Goal: Communication & Community: Answer question/provide support

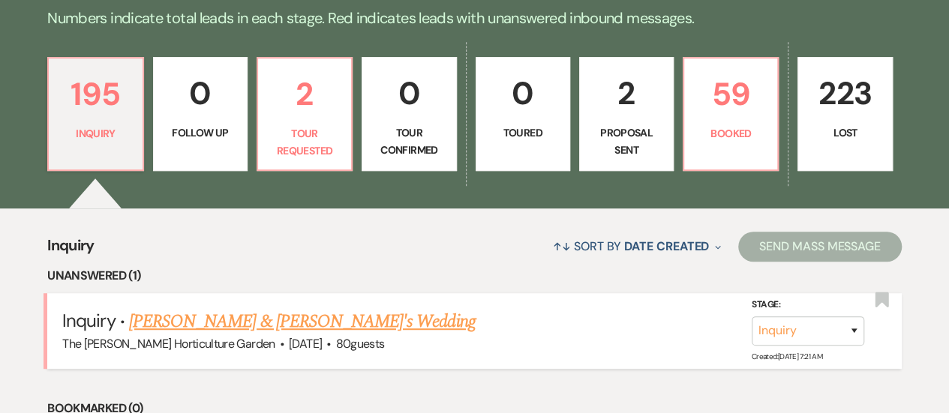
click at [312, 317] on link "[PERSON_NAME] & [PERSON_NAME]'s Wedding" at bounding box center [302, 321] width 347 height 27
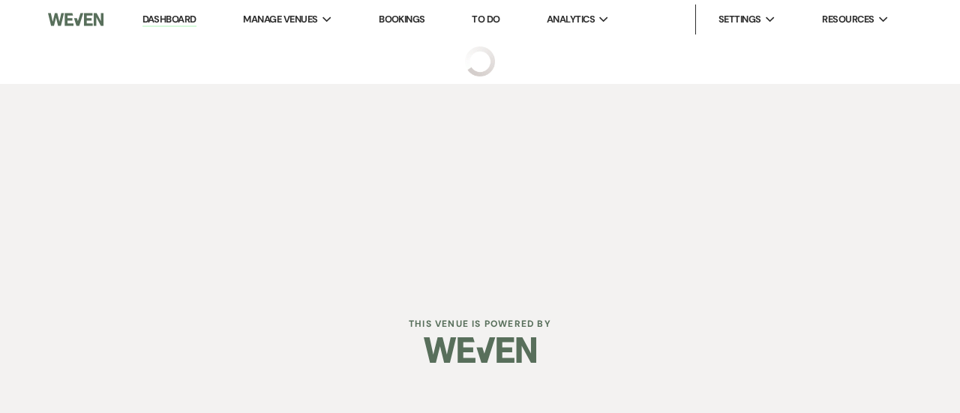
select select "5"
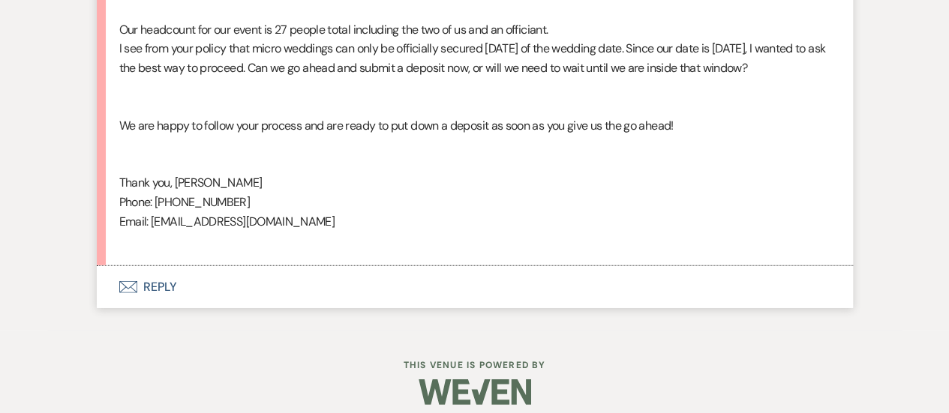
scroll to position [2100, 0]
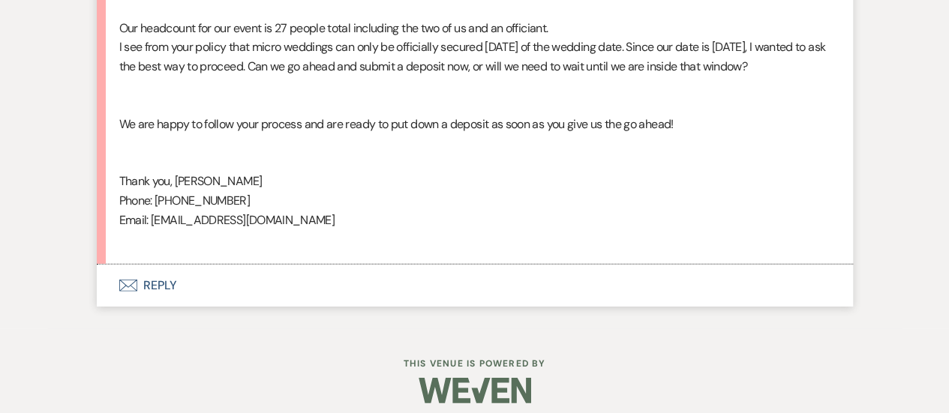
click at [161, 307] on button "Envelope Reply" at bounding box center [475, 286] width 756 height 42
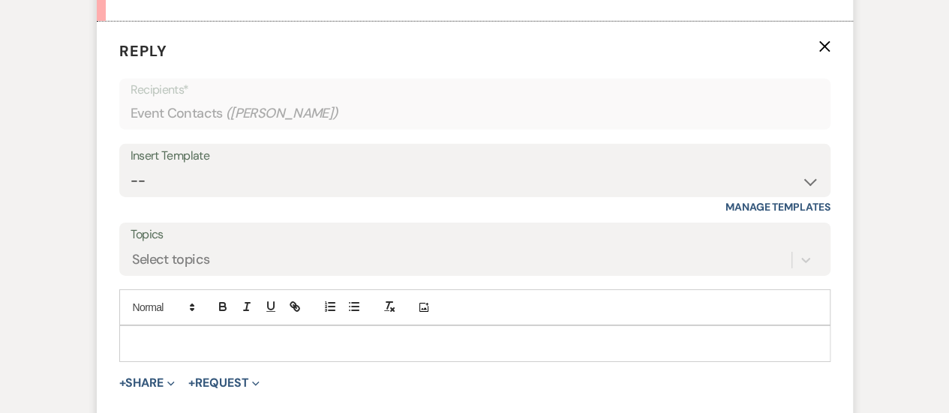
scroll to position [2349, 0]
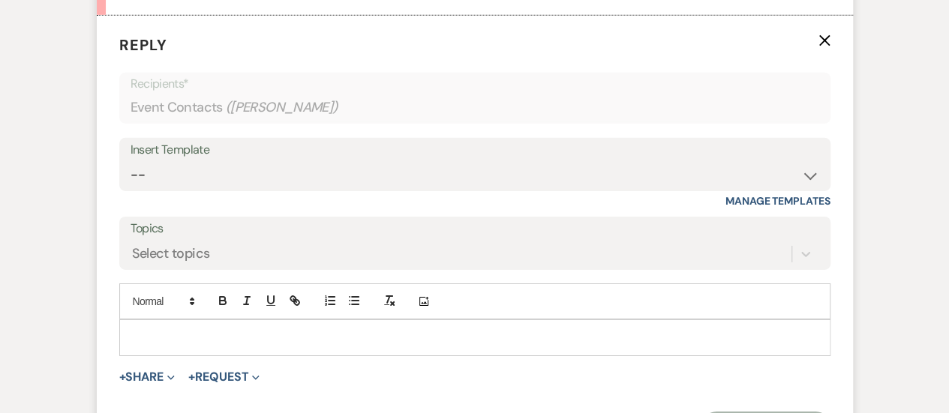
click at [166, 346] on p at bounding box center [474, 337] width 687 height 17
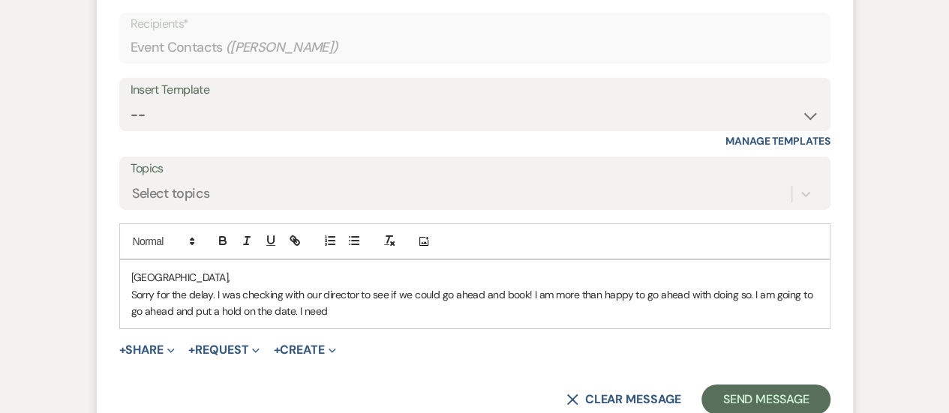
scroll to position [2408, 0]
click at [335, 321] on p "Sorry for the delay. I was checking with our director to see if we could go ahe…" at bounding box center [474, 304] width 687 height 34
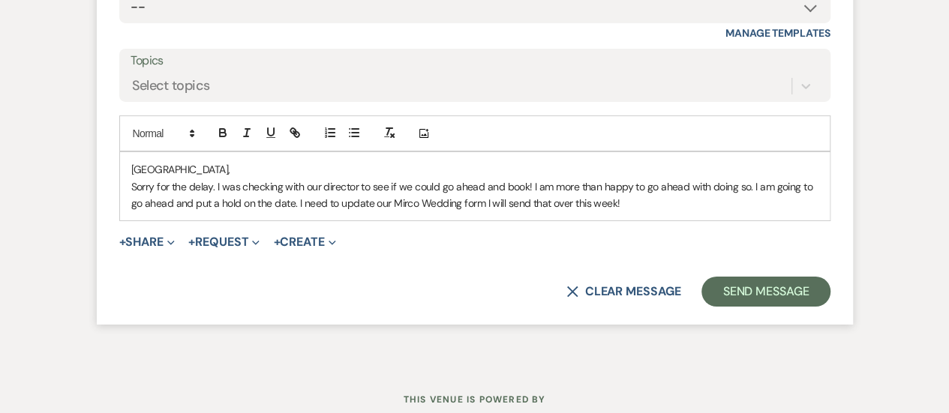
scroll to position [2518, 0]
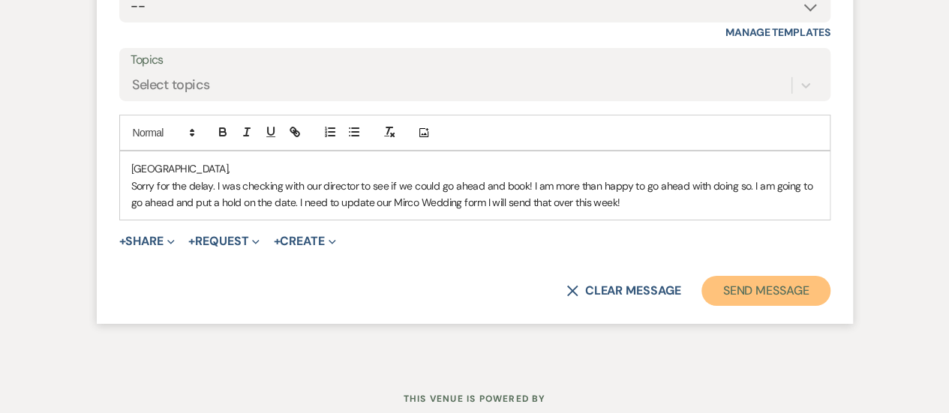
click at [760, 306] on button "Send Message" at bounding box center [765, 291] width 128 height 30
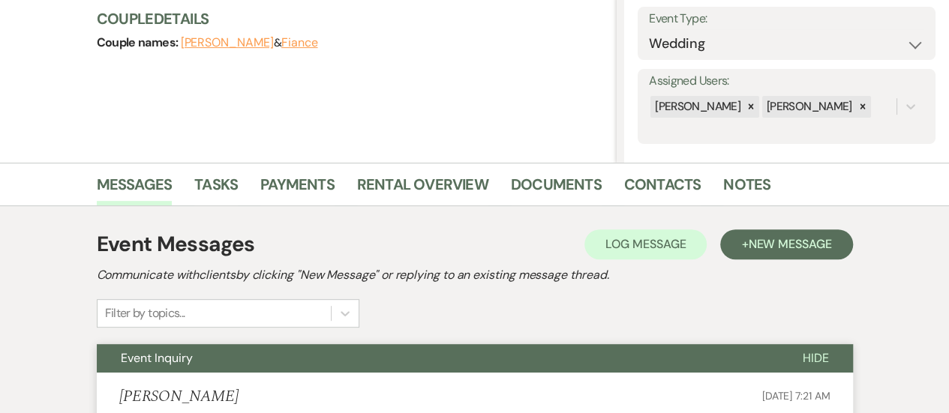
scroll to position [0, 0]
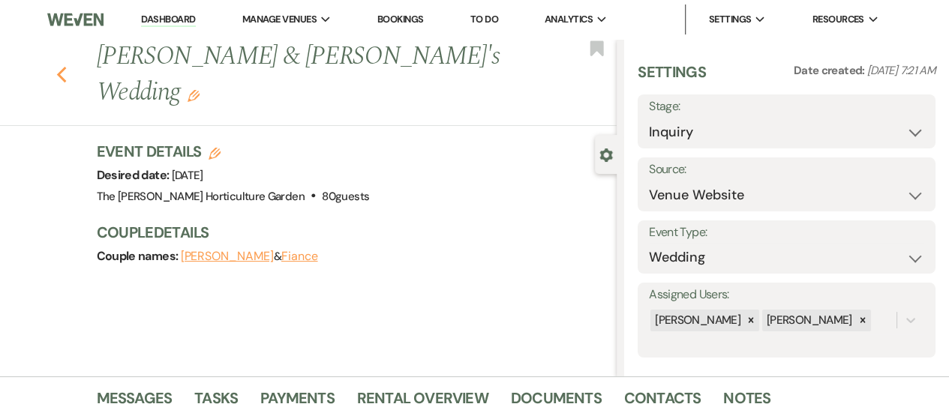
click at [68, 66] on icon "Previous" at bounding box center [61, 75] width 11 height 18
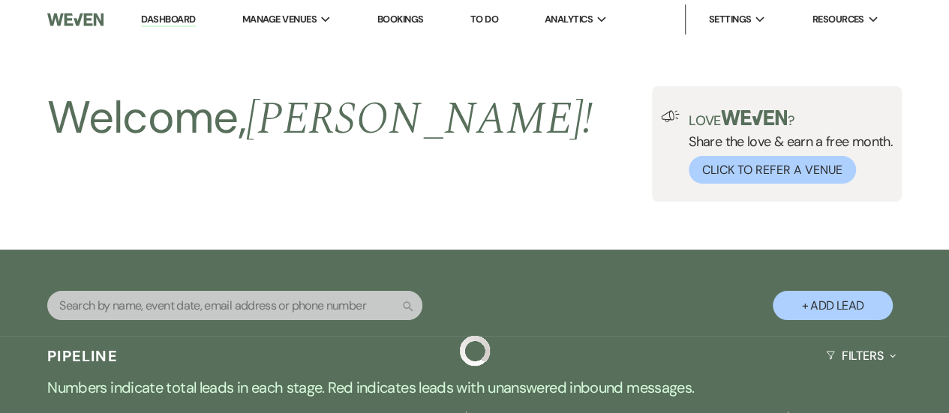
scroll to position [370, 0]
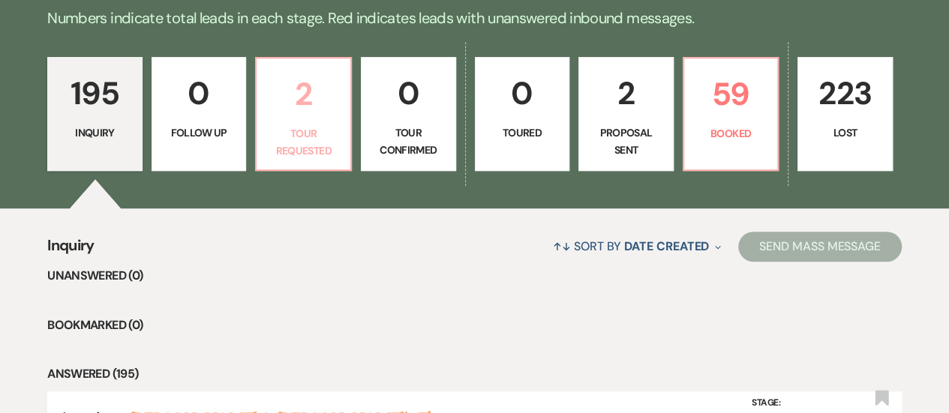
click at [312, 142] on p "Tour Requested" at bounding box center [304, 142] width 76 height 34
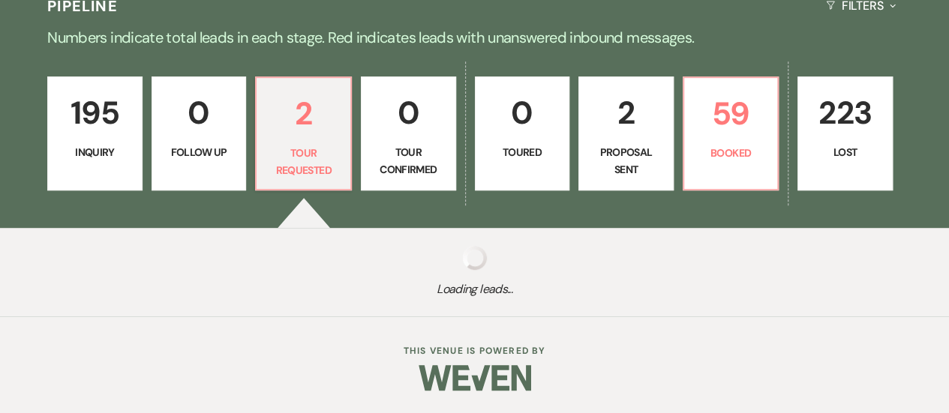
select select "2"
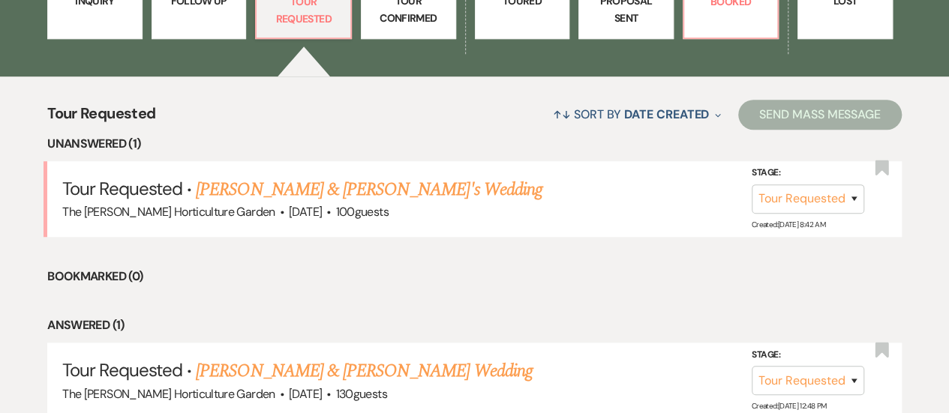
scroll to position [536, 0]
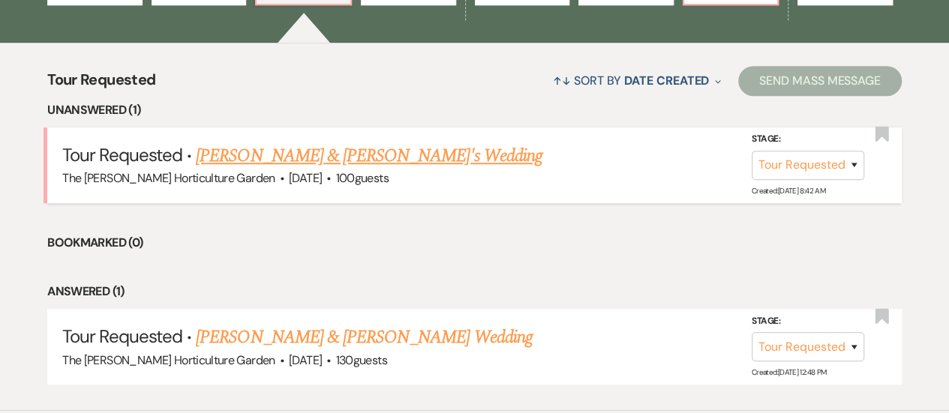
click at [347, 155] on link "[PERSON_NAME] & [PERSON_NAME]'s Wedding" at bounding box center [369, 156] width 347 height 27
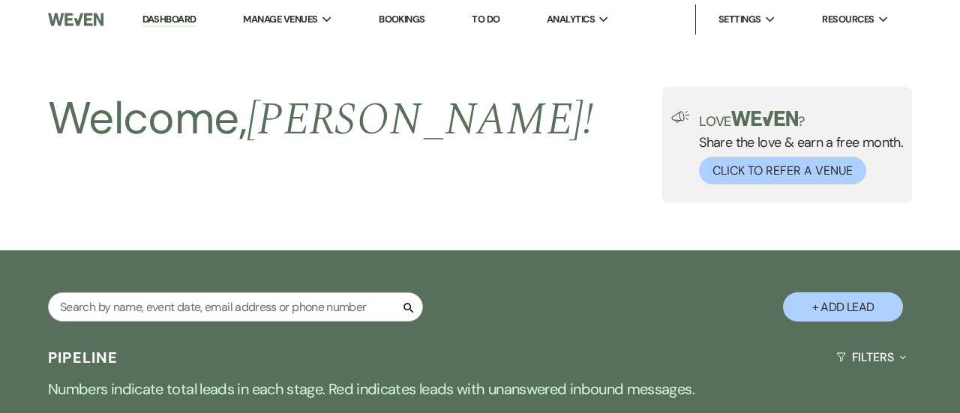
select select "2"
select select "5"
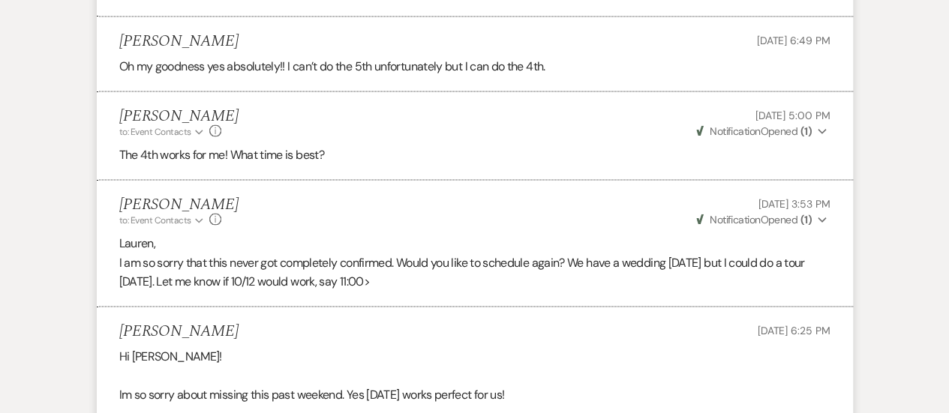
scroll to position [1643, 0]
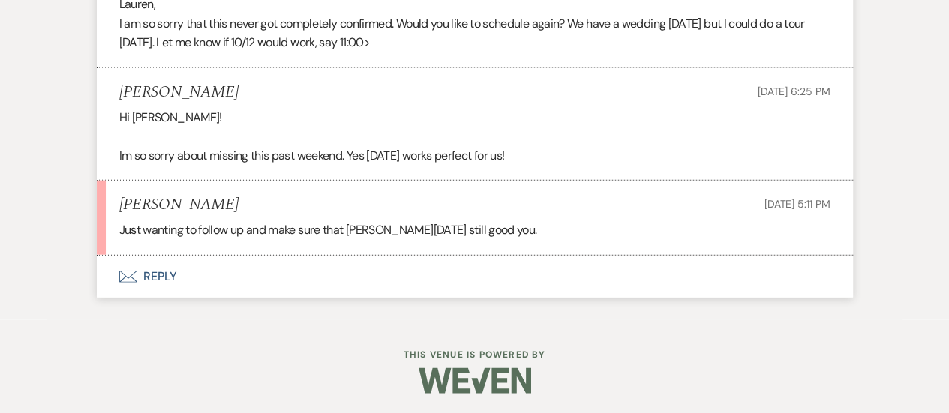
click at [164, 272] on button "Envelope Reply" at bounding box center [475, 277] width 756 height 42
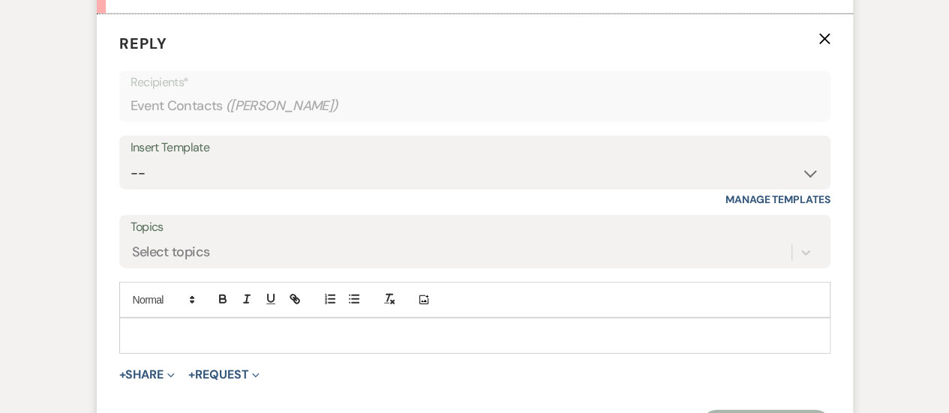
scroll to position [1910, 0]
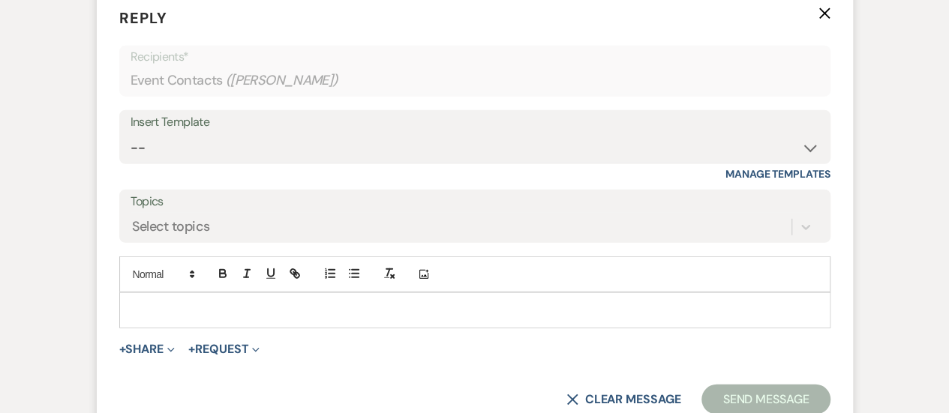
click at [176, 302] on p at bounding box center [474, 310] width 687 height 17
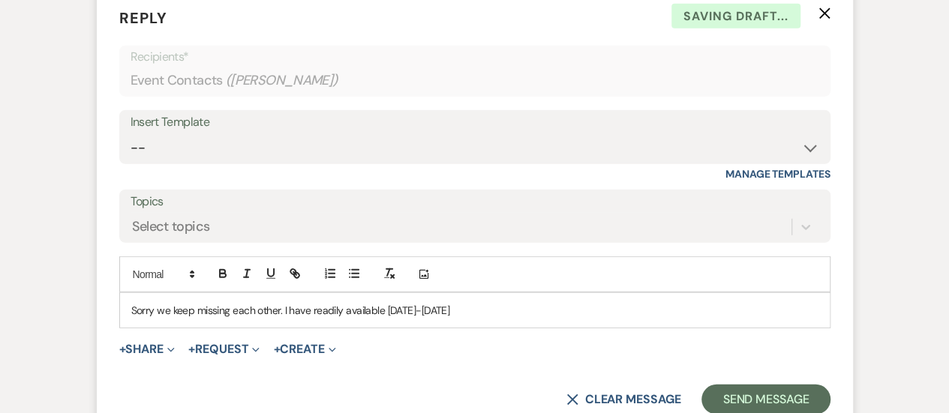
click at [387, 308] on p "Sorry we keep missing each other. I have readily available [DATE]-[DATE]" at bounding box center [474, 310] width 687 height 17
click at [387, 308] on p "Sorry we keep missing each other. I have readily available hursday-[DATE]" at bounding box center [474, 310] width 687 height 17
click at [518, 305] on p "Sorry we keep missing each other. I have readily available [DATE]-[DATE]" at bounding box center [474, 310] width 687 height 17
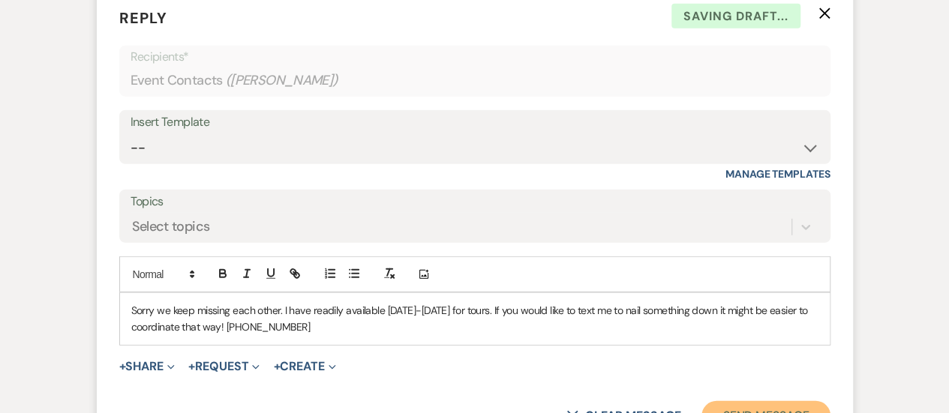
click at [751, 401] on button "Send Message" at bounding box center [765, 416] width 128 height 30
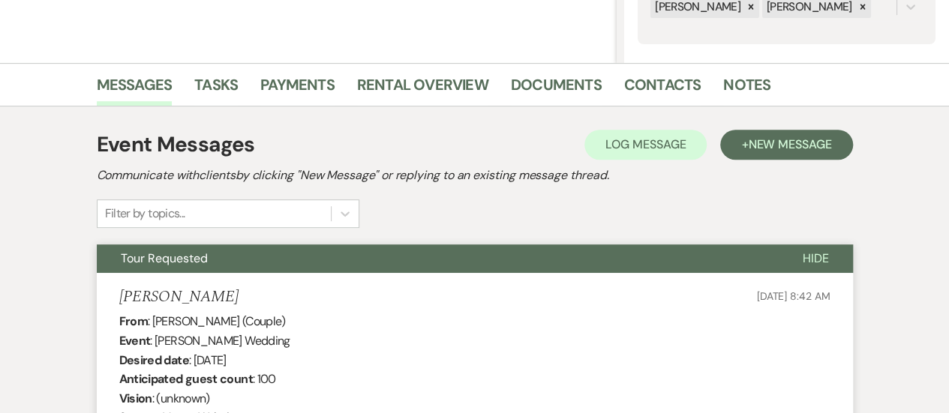
scroll to position [0, 0]
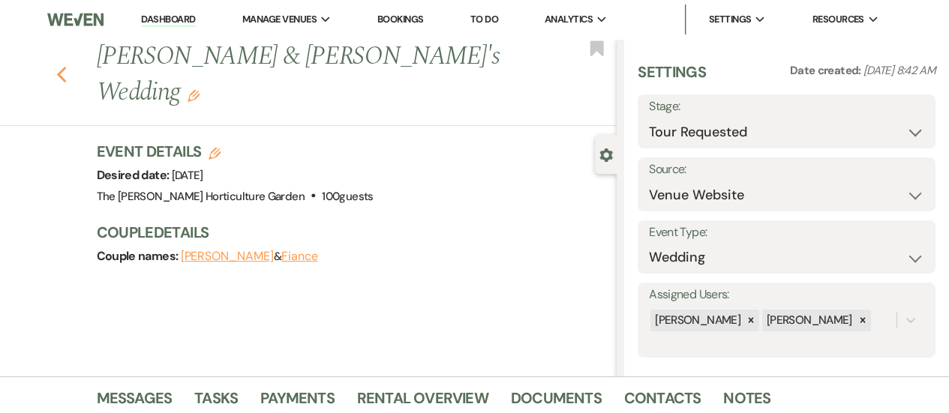
click at [65, 67] on use "button" at bounding box center [61, 75] width 10 height 17
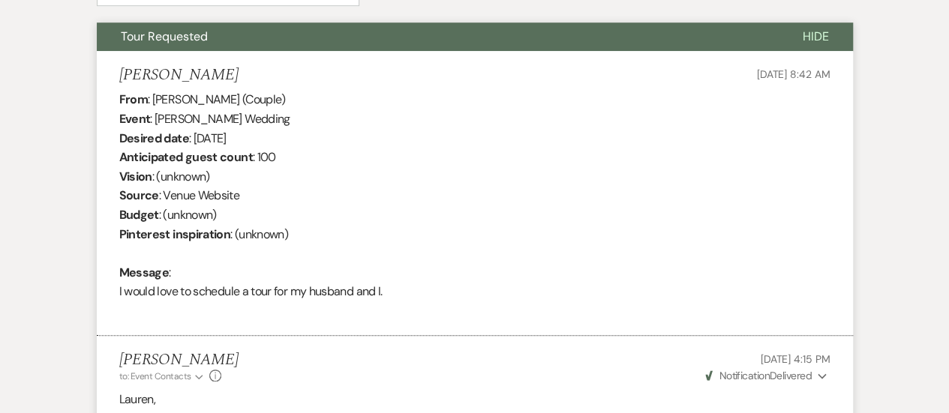
select select "2"
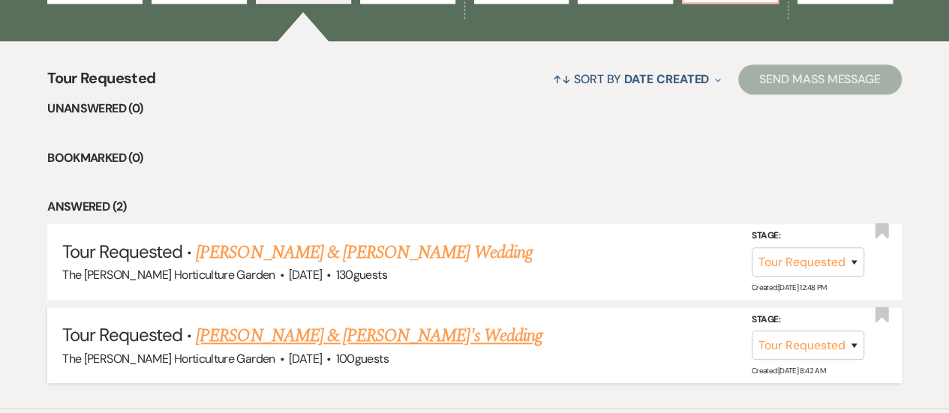
scroll to position [351, 0]
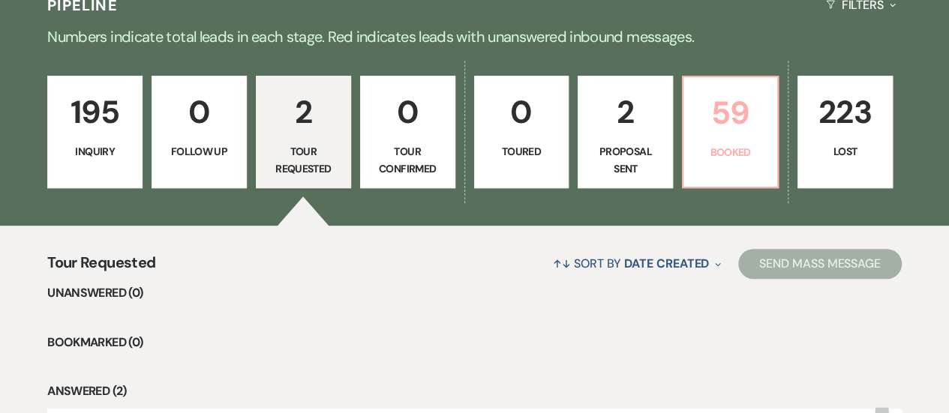
click at [742, 155] on p "Booked" at bounding box center [730, 152] width 76 height 17
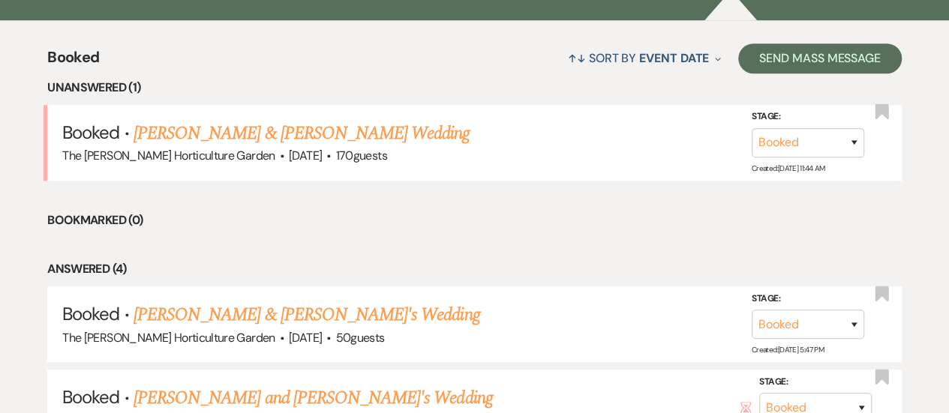
scroll to position [591, 0]
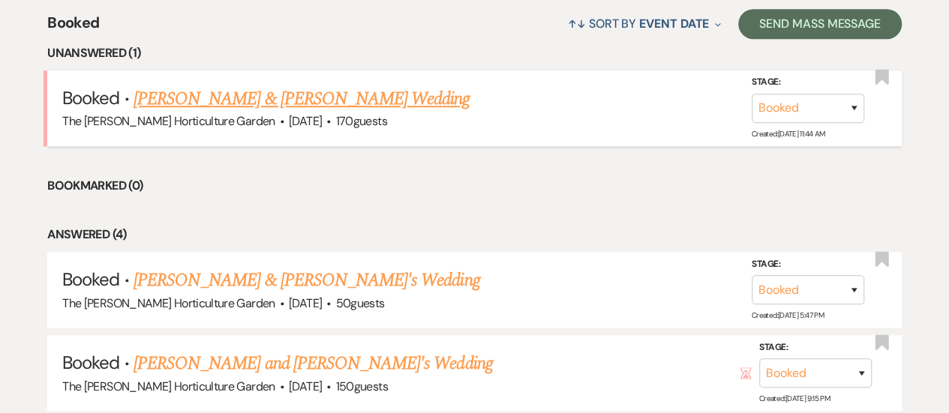
click at [242, 94] on link "[PERSON_NAME] & [PERSON_NAME] Wedding" at bounding box center [302, 99] width 336 height 27
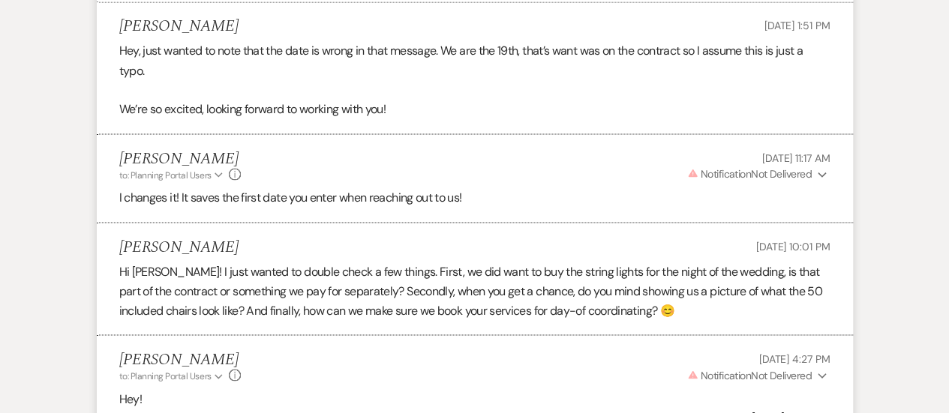
scroll to position [1442, 0]
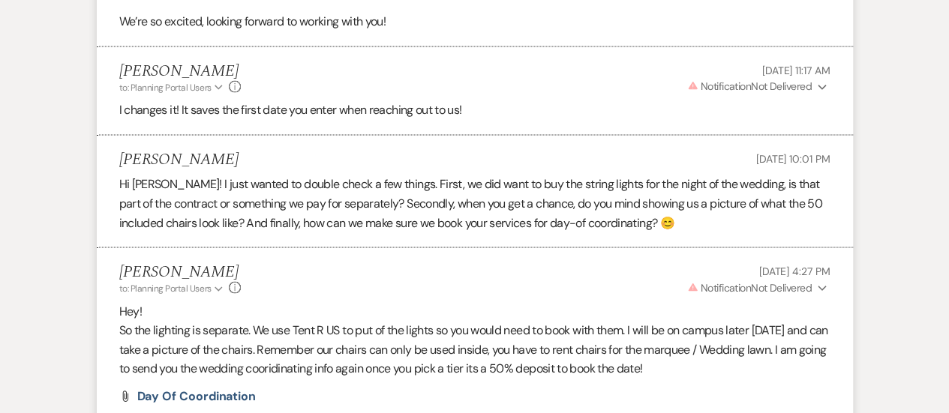
click at [766, 281] on span "Warning Notification Not Delivered" at bounding box center [749, 288] width 125 height 14
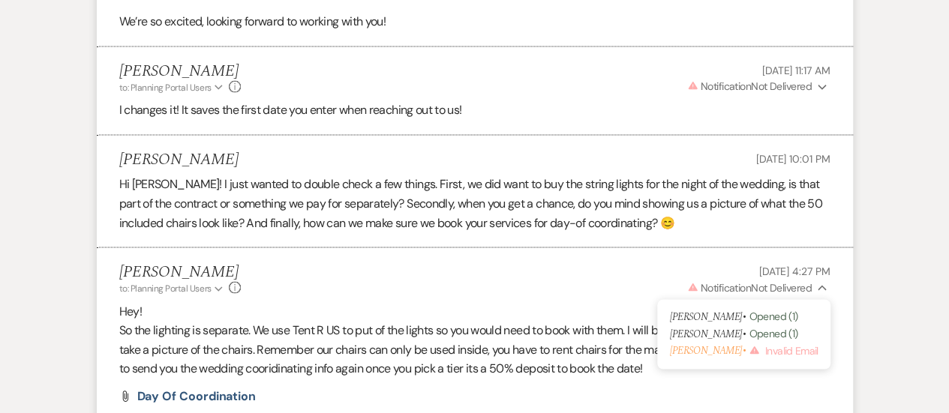
drag, startPoint x: 785, startPoint y: 350, endPoint x: 449, endPoint y: 307, distance: 338.8
click at [449, 307] on p "Hey!" at bounding box center [474, 312] width 711 height 20
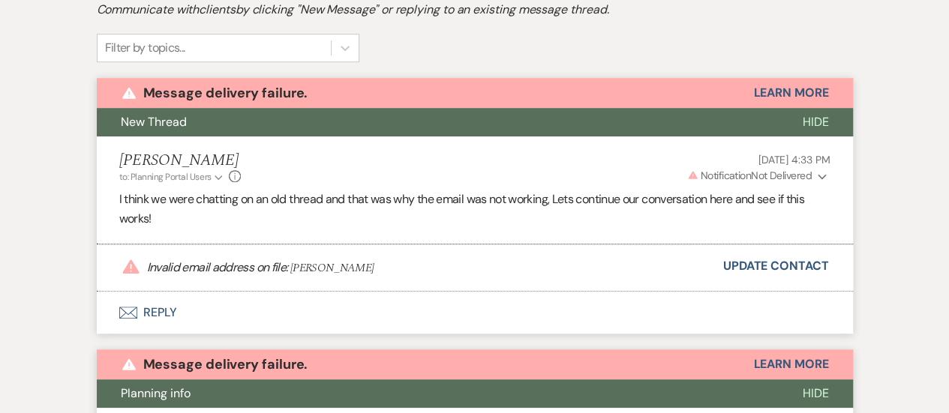
scroll to position [0, 0]
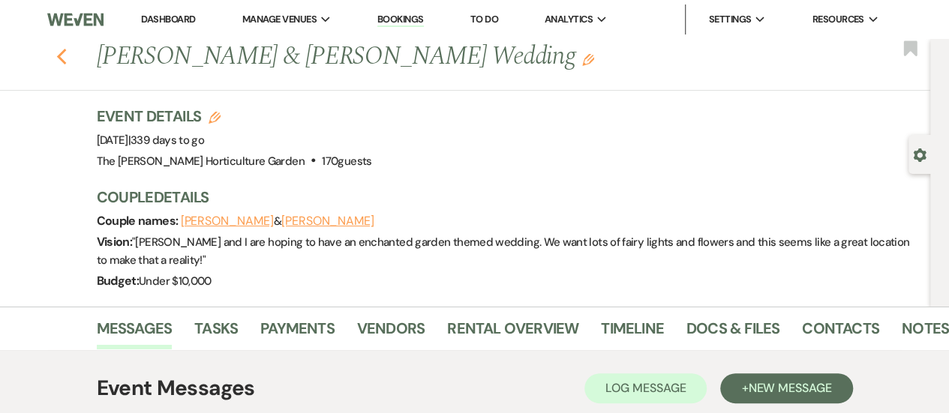
click at [68, 56] on icon "Previous" at bounding box center [61, 57] width 11 height 18
